Goal: Task Accomplishment & Management: Use online tool/utility

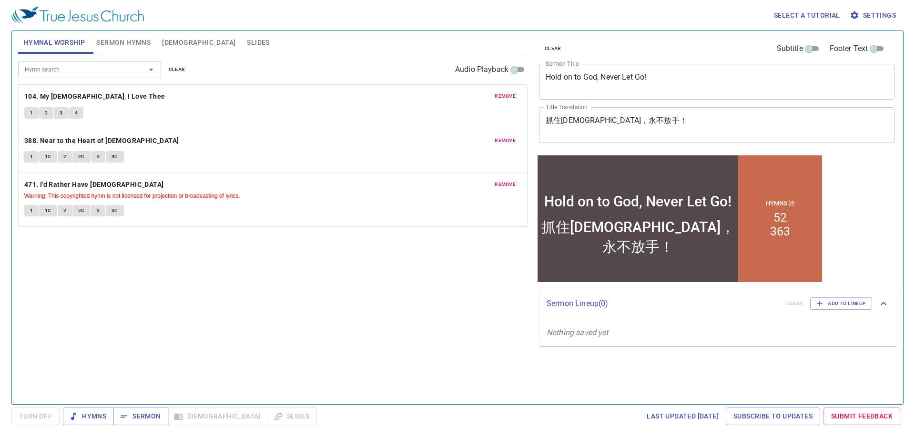
click at [670, 77] on textarea "Hold on to God, Never Let Go!" at bounding box center [717, 81] width 342 height 18
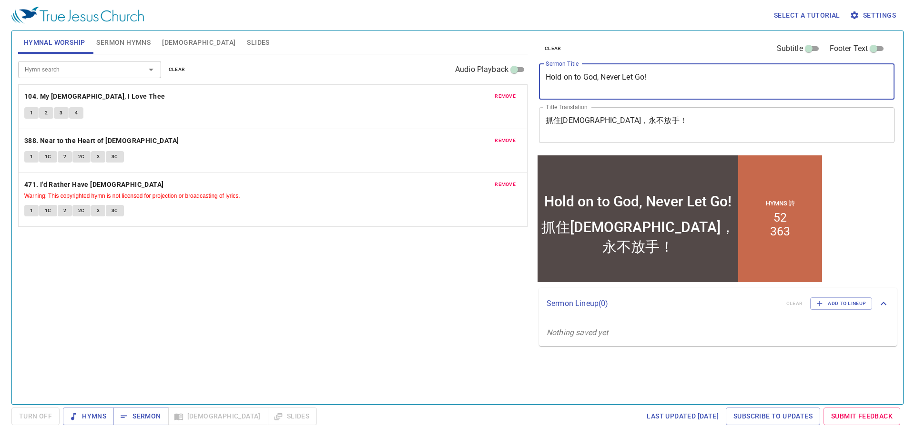
drag, startPoint x: 670, startPoint y: 77, endPoint x: 391, endPoint y: 97, distance: 279.5
click at [391, 97] on div "Hymnal Worship Sermon Hymns Bible Slides Hymn search Hymn search clear Audio Pl…" at bounding box center [457, 213] width 886 height 373
type textarea "Standing Strong Against opposition"
drag, startPoint x: 115, startPoint y: 40, endPoint x: 121, endPoint y: 41, distance: 5.3
click at [116, 40] on span "Sermon Hymns" at bounding box center [123, 43] width 54 height 12
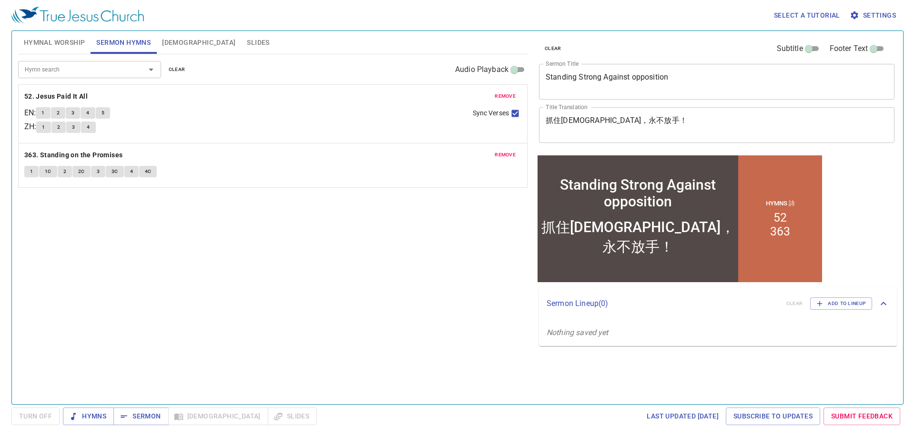
click at [184, 68] on button "clear" at bounding box center [177, 69] width 28 height 11
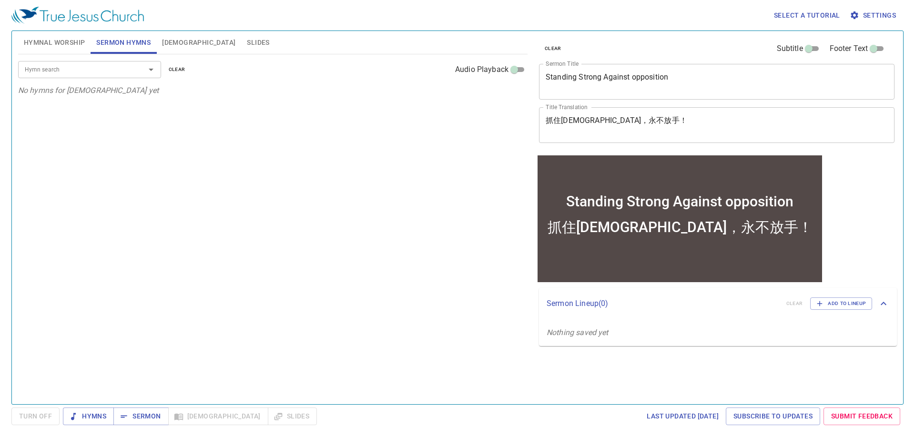
click at [128, 69] on input "Hymn search" at bounding box center [75, 69] width 109 height 11
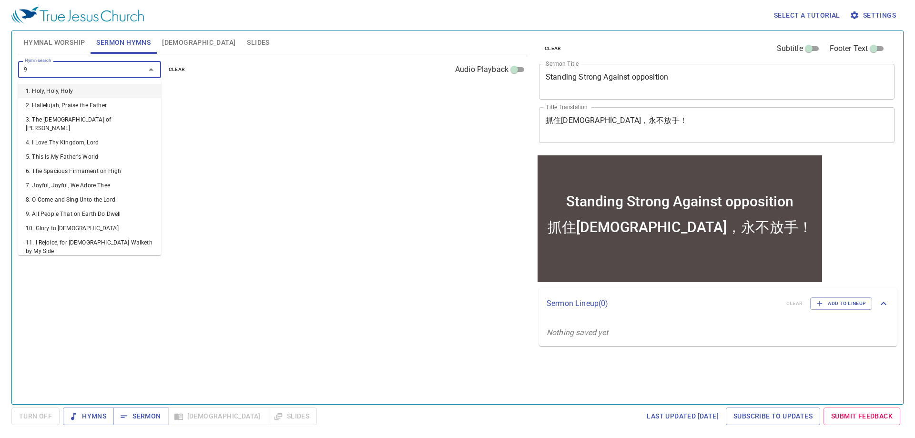
type input "90"
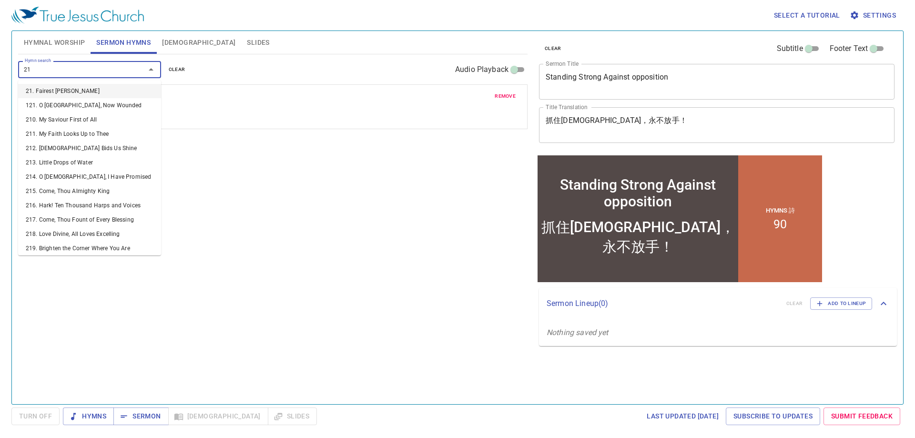
type input "210"
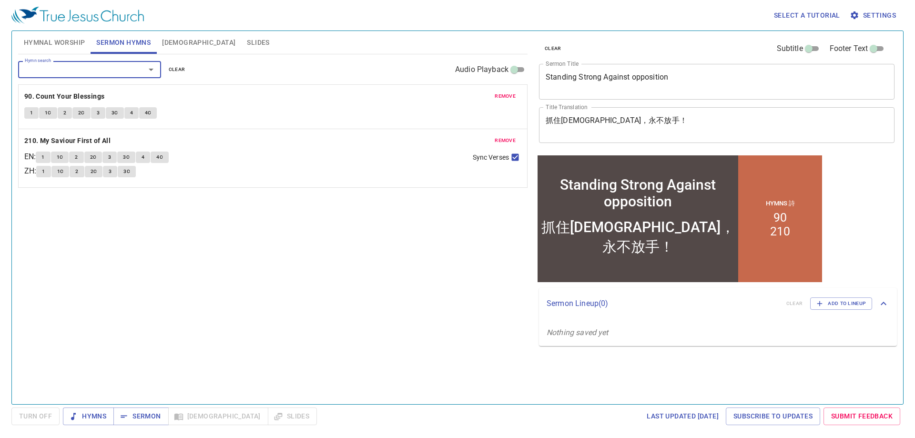
click at [636, 77] on textarea "Standing Strong Against opposition" at bounding box center [717, 81] width 342 height 18
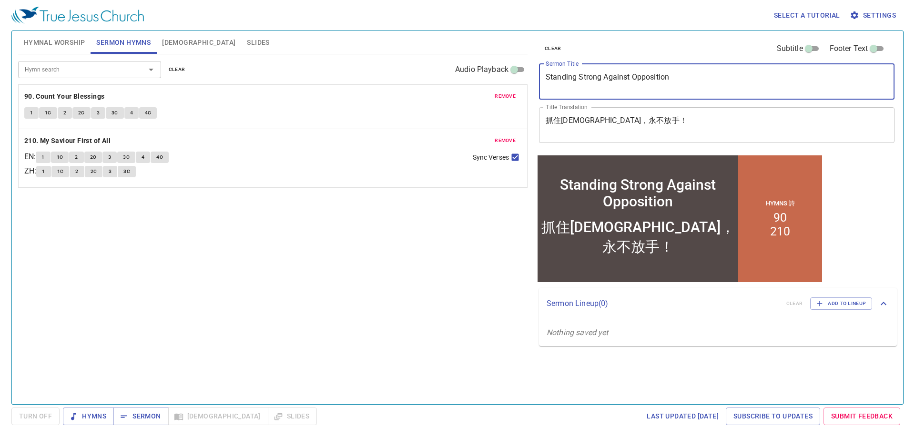
drag, startPoint x: 698, startPoint y: 80, endPoint x: 497, endPoint y: 81, distance: 201.1
click at [497, 81] on div "Hymnal Worship Sermon Hymns Bible Slides Hymn search Hymn search clear Audio Pl…" at bounding box center [457, 213] width 886 height 373
type textarea "Standing Strong Against Opposition"
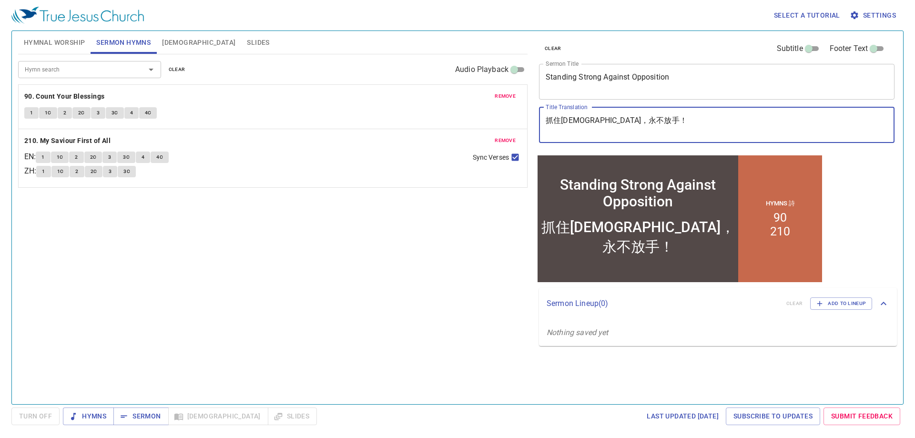
drag, startPoint x: 624, startPoint y: 129, endPoint x: 503, endPoint y: 120, distance: 121.3
click at [503, 120] on div "Hymnal Worship Sermon Hymns Bible Slides Hymn search Hymn search clear Audio Pl…" at bounding box center [457, 213] width 886 height 373
paste textarea "堅決對抗反對派"
type textarea "堅決對抗反對派"
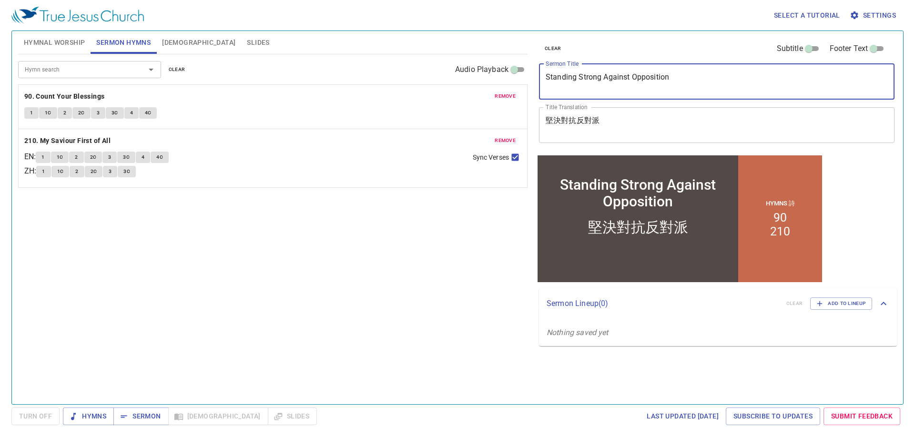
drag, startPoint x: 692, startPoint y: 82, endPoint x: 508, endPoint y: 97, distance: 185.0
click at [508, 97] on div "Hymnal Worship Sermon Hymns Bible Slides Hymn search Hymn search clear Audio Pl…" at bounding box center [457, 213] width 886 height 373
click at [413, 292] on div "Hymn search Hymn search clear Audio Playback remove 90. Count Your Blessings 1 …" at bounding box center [272, 225] width 509 height 342
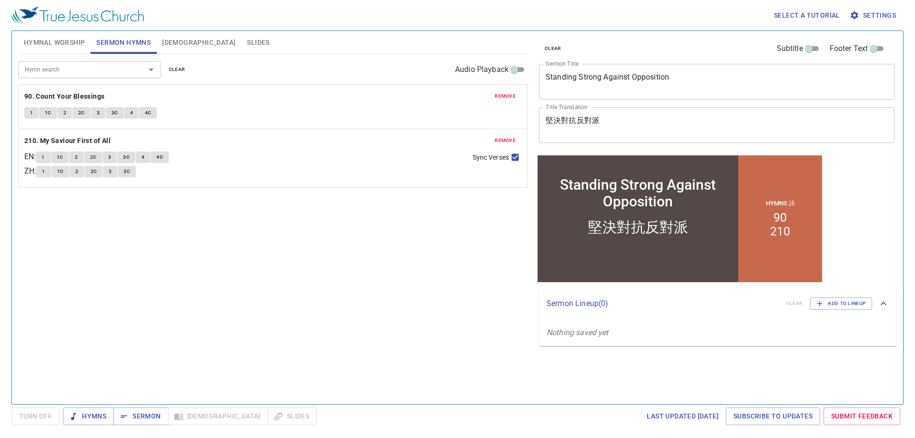
click at [64, 44] on span "Hymnal Worship" at bounding box center [54, 43] width 61 height 12
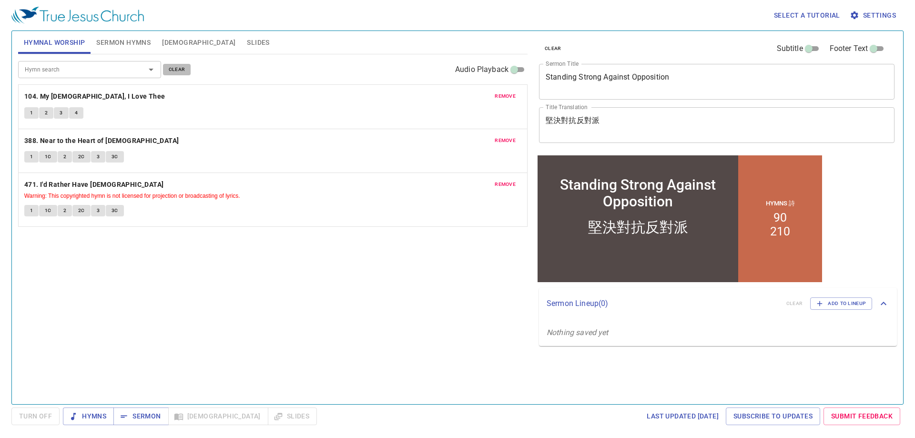
click at [174, 72] on span "clear" at bounding box center [177, 69] width 17 height 9
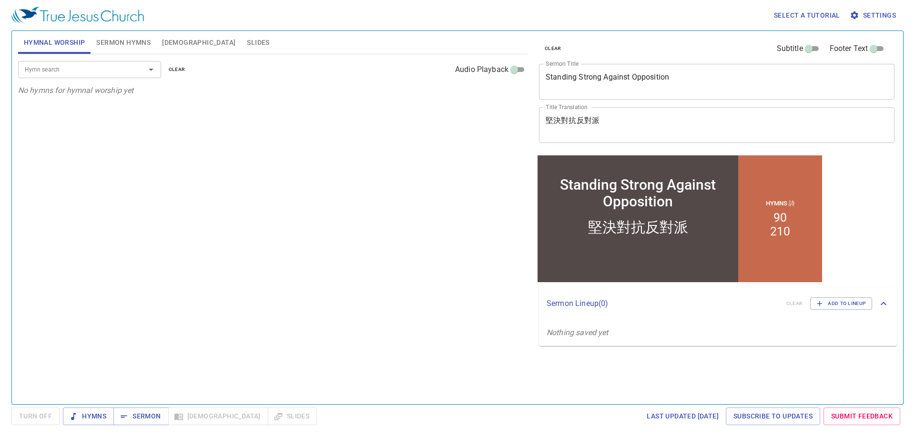
click at [61, 74] on input "Hymn search" at bounding box center [75, 69] width 109 height 11
click at [109, 68] on input "Hymn search" at bounding box center [75, 69] width 109 height 11
click at [209, 324] on div "Hymn search Hymn search clear Audio Playback No hymns for hymnal worship yet" at bounding box center [272, 225] width 509 height 342
click at [151, 319] on div "Hymn search Hymn search clear Audio Playback No hymns for hymnal worship yet" at bounding box center [272, 225] width 509 height 342
click at [149, 411] on span "Sermon" at bounding box center [141, 416] width 40 height 12
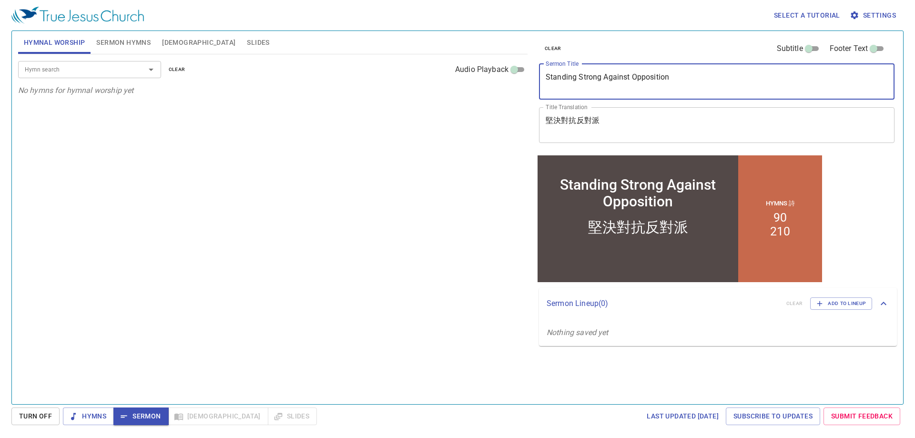
drag, startPoint x: 676, startPoint y: 79, endPoint x: 512, endPoint y: 83, distance: 164.0
click at [512, 83] on div "Hymnal Worship Sermon Hymns Bible Slides Hymn search Hymn search clear Audio Pl…" at bounding box center [457, 213] width 886 height 373
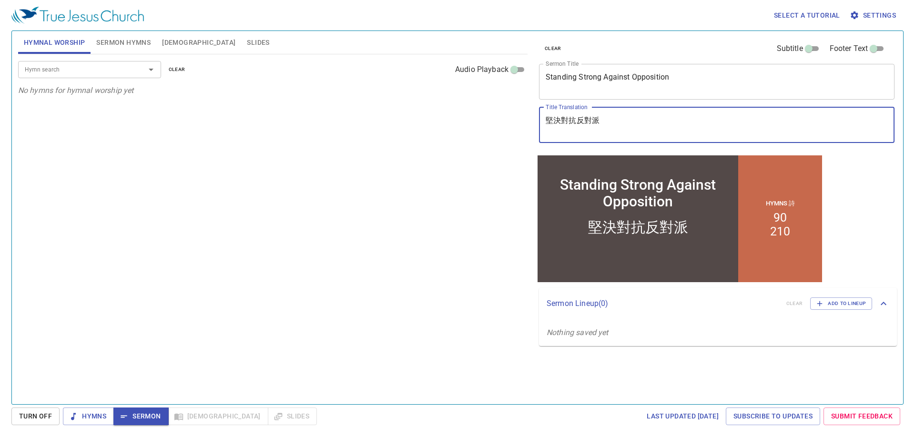
drag, startPoint x: 652, startPoint y: 121, endPoint x: 476, endPoint y: 126, distance: 176.9
click at [476, 126] on div "Hymnal Worship Sermon Hymns Bible Slides Hymn search Hymn search clear Audio Pl…" at bounding box center [457, 213] width 886 height 373
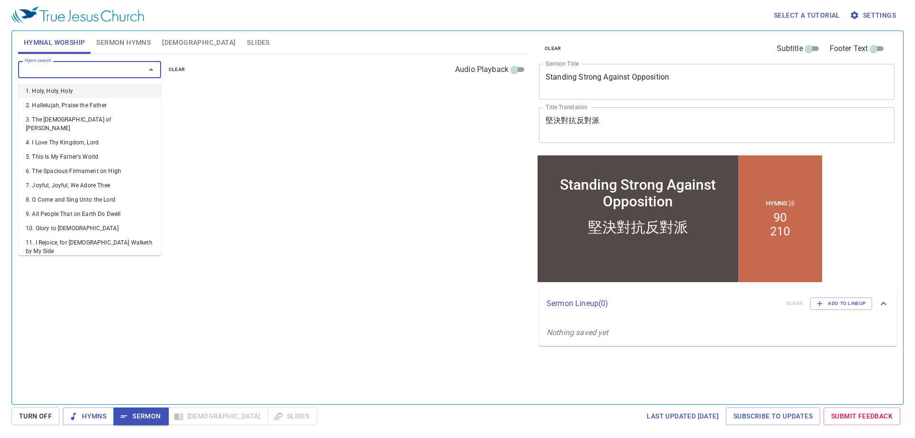
click at [98, 67] on input "Hymn search" at bounding box center [75, 69] width 109 height 11
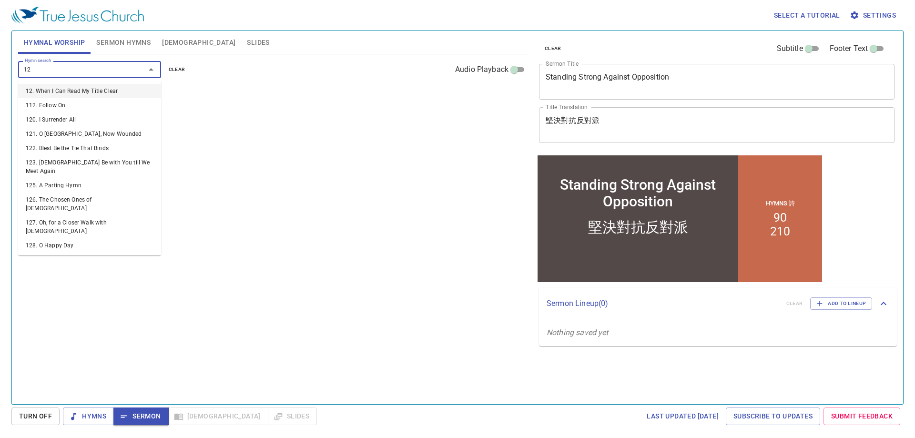
type input "120"
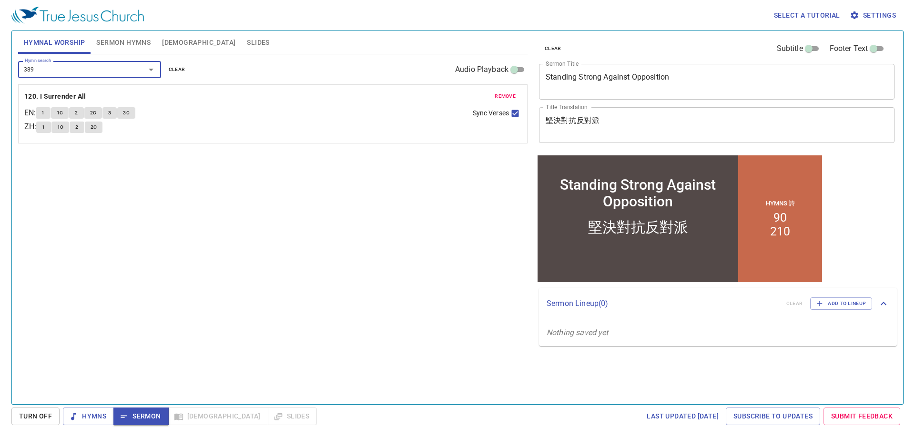
type input "389. Nearer, Still Nearer"
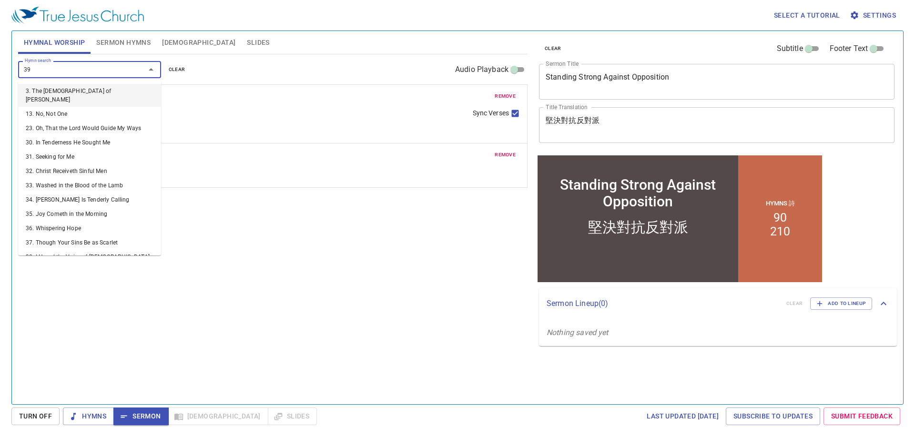
type input "395"
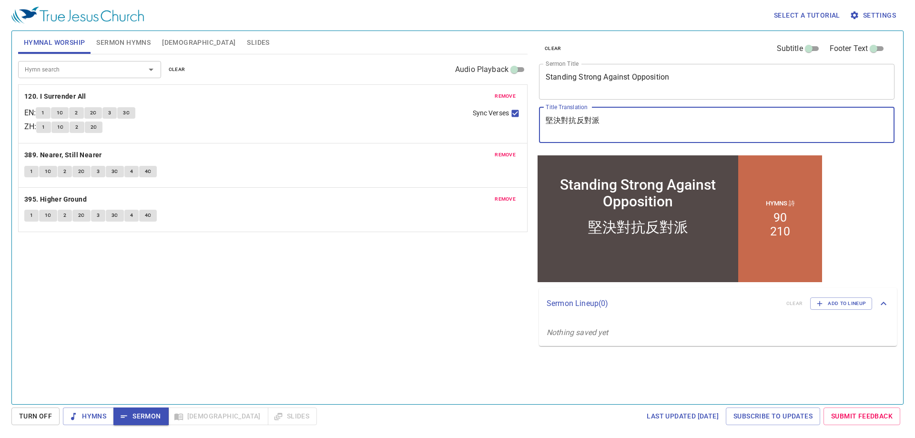
click at [618, 121] on textarea "堅決對抗反對派" at bounding box center [717, 125] width 342 height 18
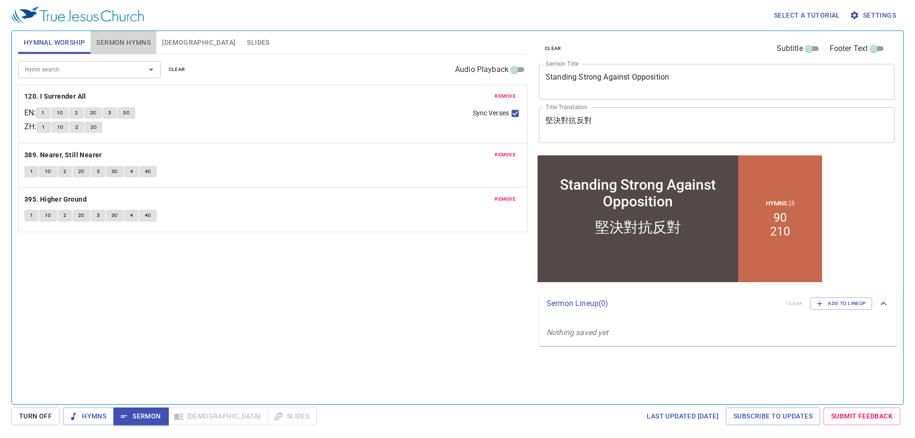
click at [118, 42] on span "Sermon Hymns" at bounding box center [123, 43] width 54 height 12
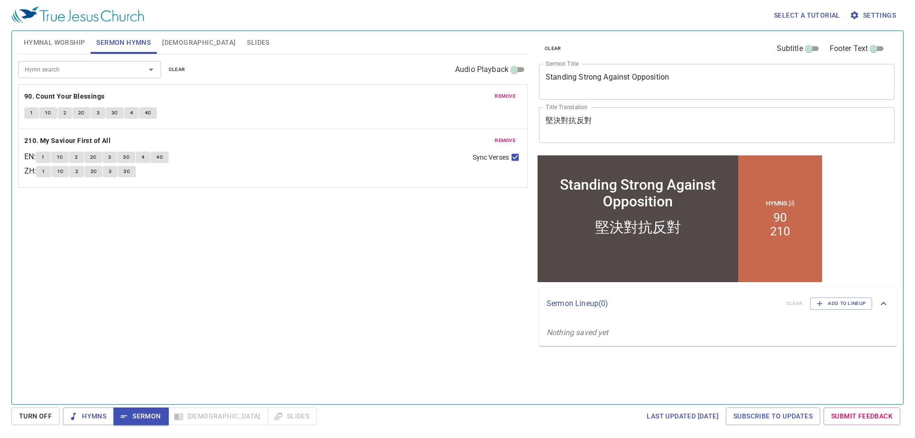
click at [632, 115] on div "堅決對抗反對 x Title Translation" at bounding box center [716, 125] width 355 height 36
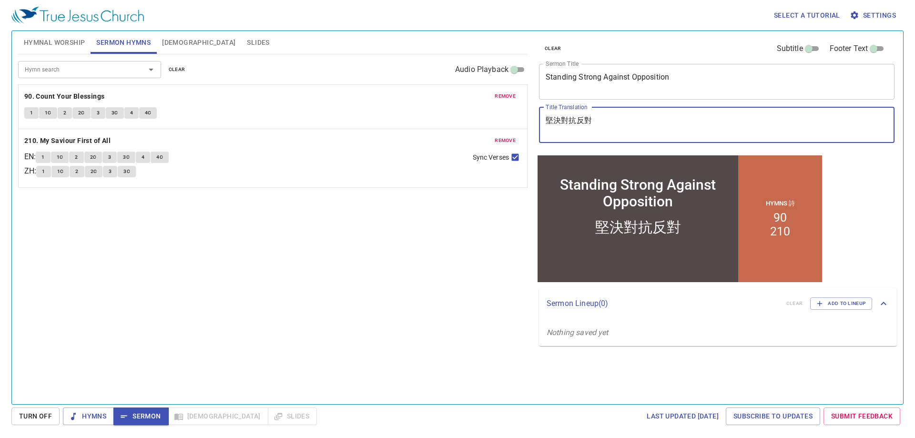
click at [623, 125] on textarea "堅決對抗反對" at bounding box center [717, 125] width 342 height 18
type textarea "堅決對抗反對者"
drag, startPoint x: 0, startPoint y: 0, endPoint x: 590, endPoint y: 120, distance: 602.0
click at [590, 120] on textarea "堅決對抗反對者" at bounding box center [717, 125] width 342 height 18
type textarea "堅決對抗反對者"
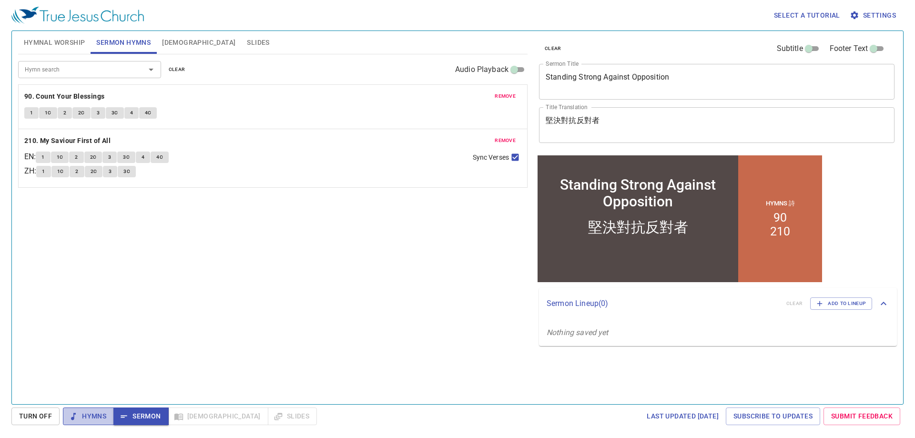
click at [91, 416] on span "Hymns" at bounding box center [89, 416] width 36 height 12
click at [122, 42] on span "Sermon Hymns" at bounding box center [123, 43] width 54 height 12
click at [45, 36] on button "Hymnal Worship" at bounding box center [54, 42] width 73 height 23
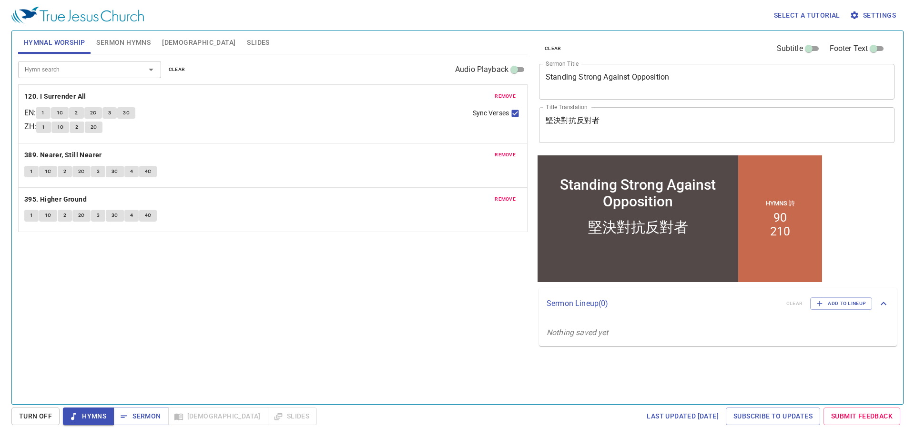
click at [198, 308] on div "Hymn search Hymn search clear Audio Playback remove 120. I Surrender All EN : 1…" at bounding box center [272, 225] width 509 height 342
click at [44, 114] on span "1" at bounding box center [42, 113] width 3 height 9
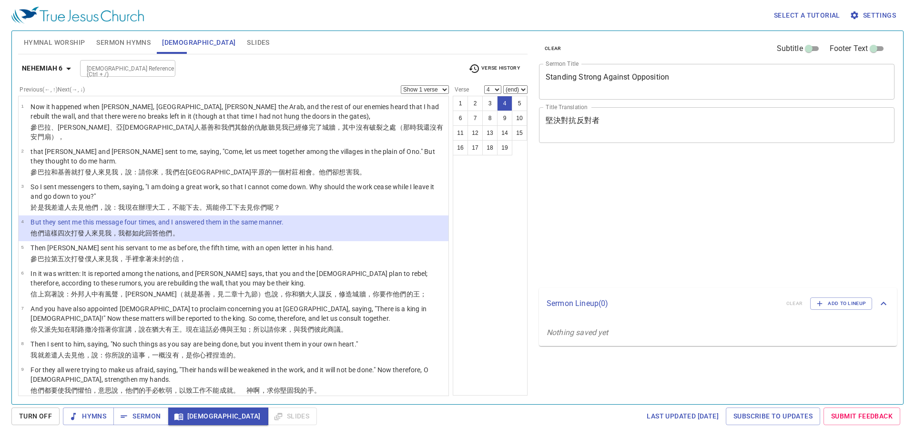
select select "4"
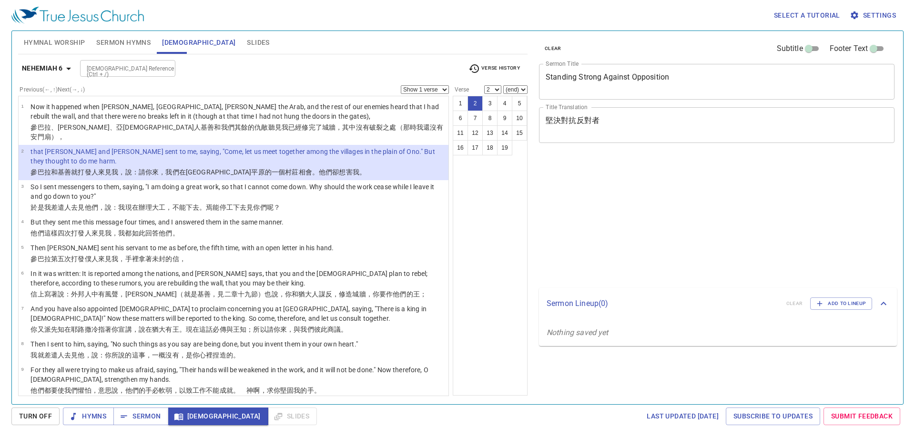
select select "2"
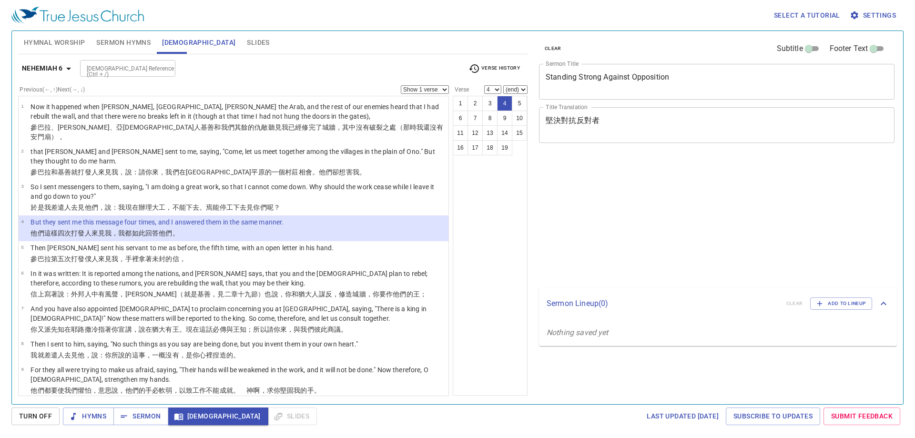
select select "4"
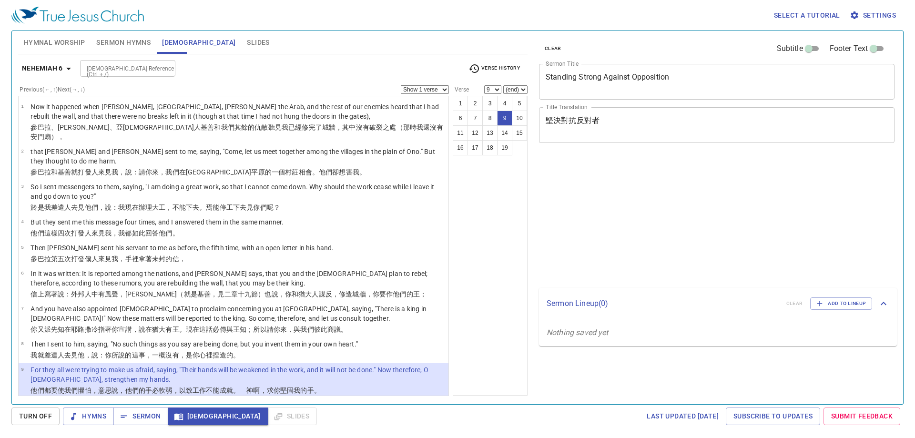
select select "9"
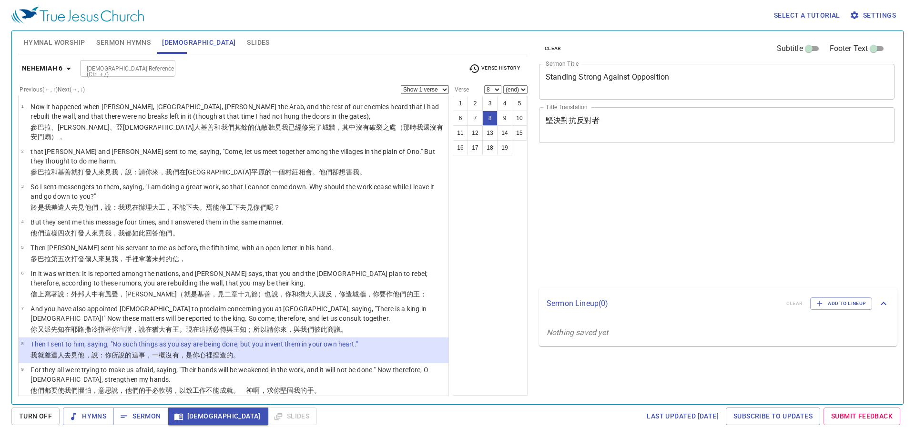
select select "8"
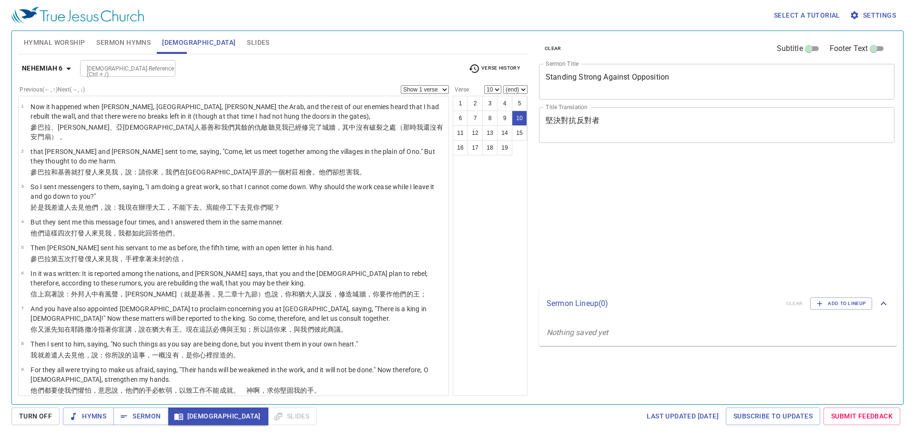
select select "10"
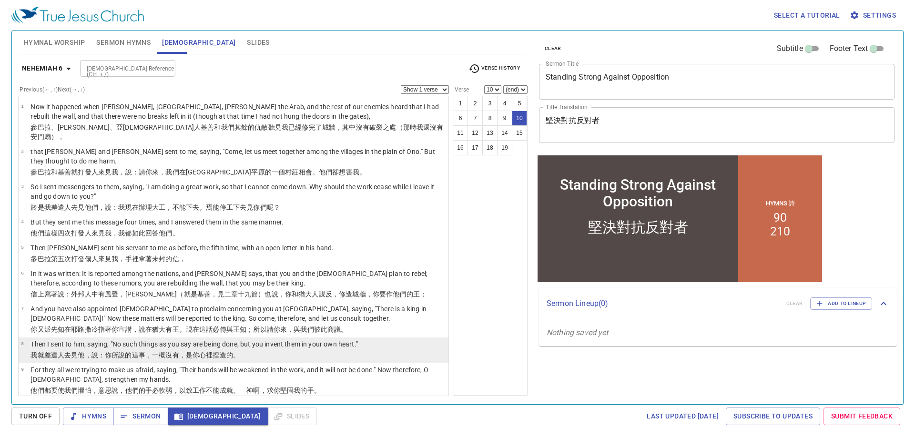
scroll to position [48, 0]
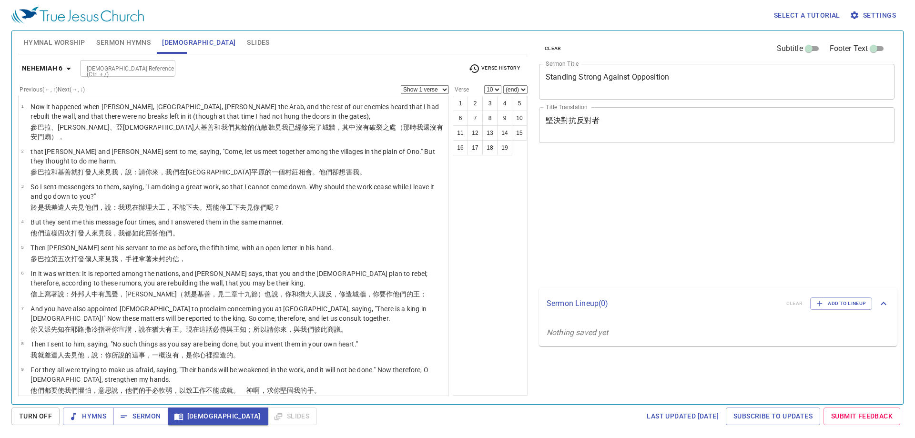
select select "10"
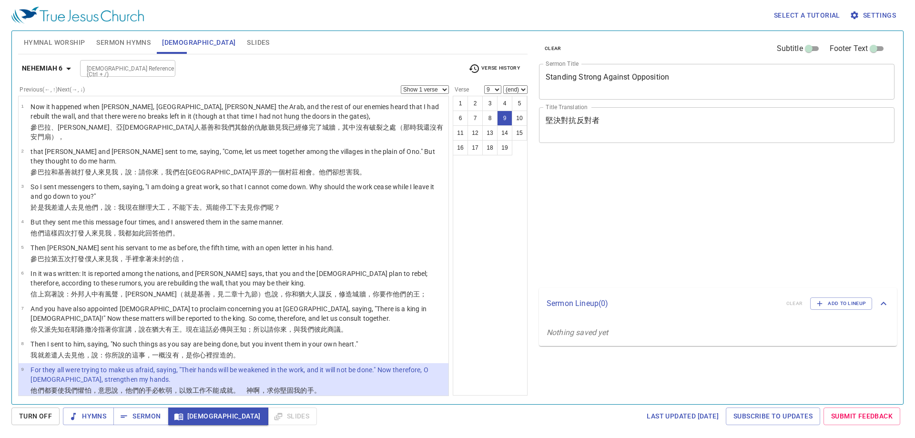
select select "9"
